Goal: Transaction & Acquisition: Purchase product/service

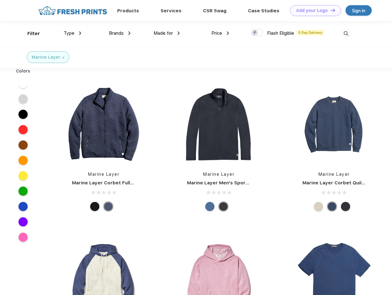
click at [313, 10] on link "Add your Logo Design Tool" at bounding box center [315, 10] width 51 height 11
click at [0, 0] on div "Design Tool" at bounding box center [0, 0] width 0 height 0
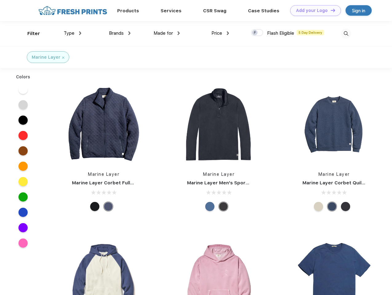
click at [330, 10] on link "Add your Logo Design Tool" at bounding box center [315, 10] width 51 height 11
click at [30, 34] on div "Filter" at bounding box center [33, 33] width 13 height 7
click at [73, 33] on span "Type" at bounding box center [69, 33] width 11 height 6
click at [120, 33] on span "Brands" at bounding box center [116, 33] width 15 height 6
click at [167, 33] on span "Made for" at bounding box center [163, 33] width 19 height 6
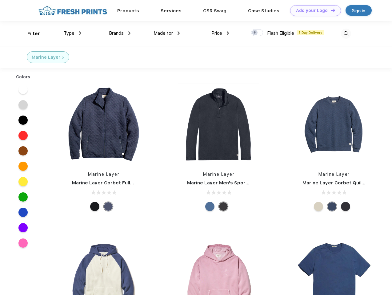
click at [220, 33] on span "Price" at bounding box center [216, 33] width 11 height 6
click at [257, 33] on div at bounding box center [257, 32] width 12 height 7
click at [255, 33] on input "checkbox" at bounding box center [253, 31] width 4 height 4
click at [346, 34] on img at bounding box center [346, 34] width 10 height 10
